Goal: Navigation & Orientation: Find specific page/section

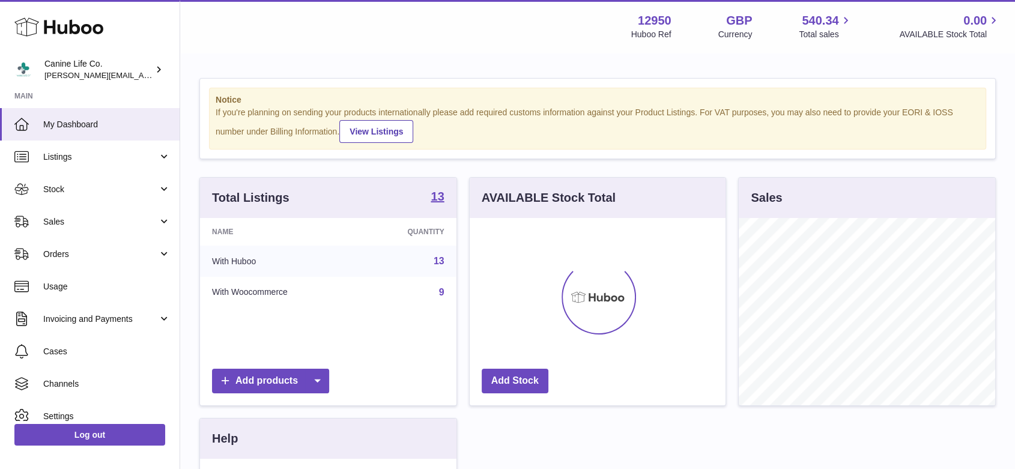
scroll to position [187, 256]
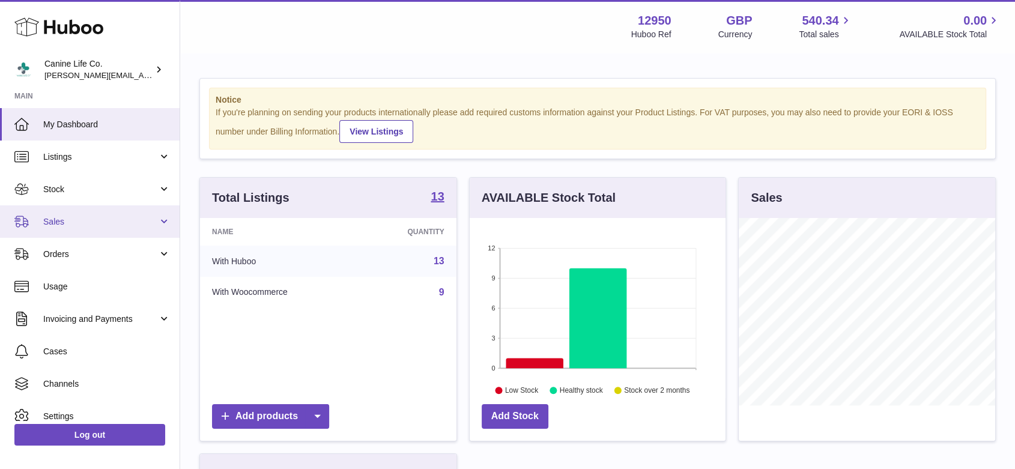
click at [92, 229] on link "Sales" at bounding box center [90, 221] width 180 height 32
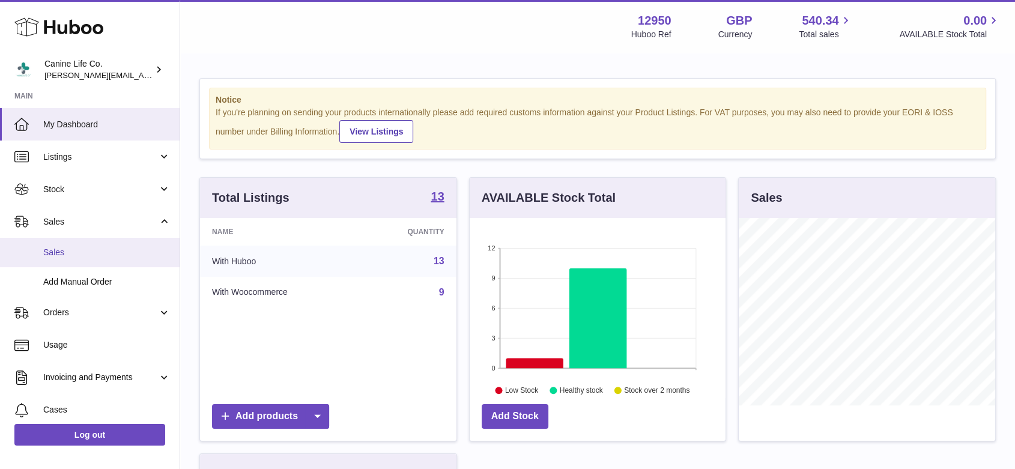
click at [86, 262] on link "Sales" at bounding box center [90, 252] width 180 height 29
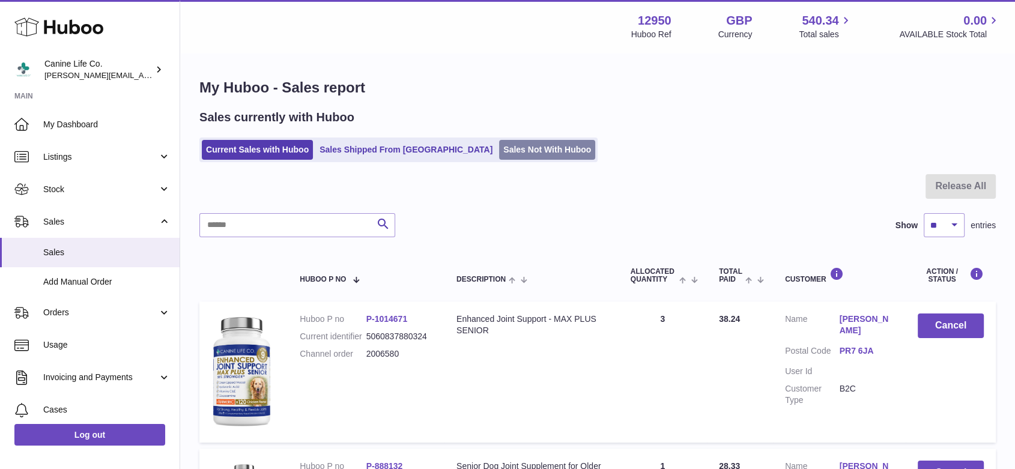
click at [499, 145] on link "Sales Not With Huboo" at bounding box center [547, 150] width 96 height 20
